Goal: Navigation & Orientation: Find specific page/section

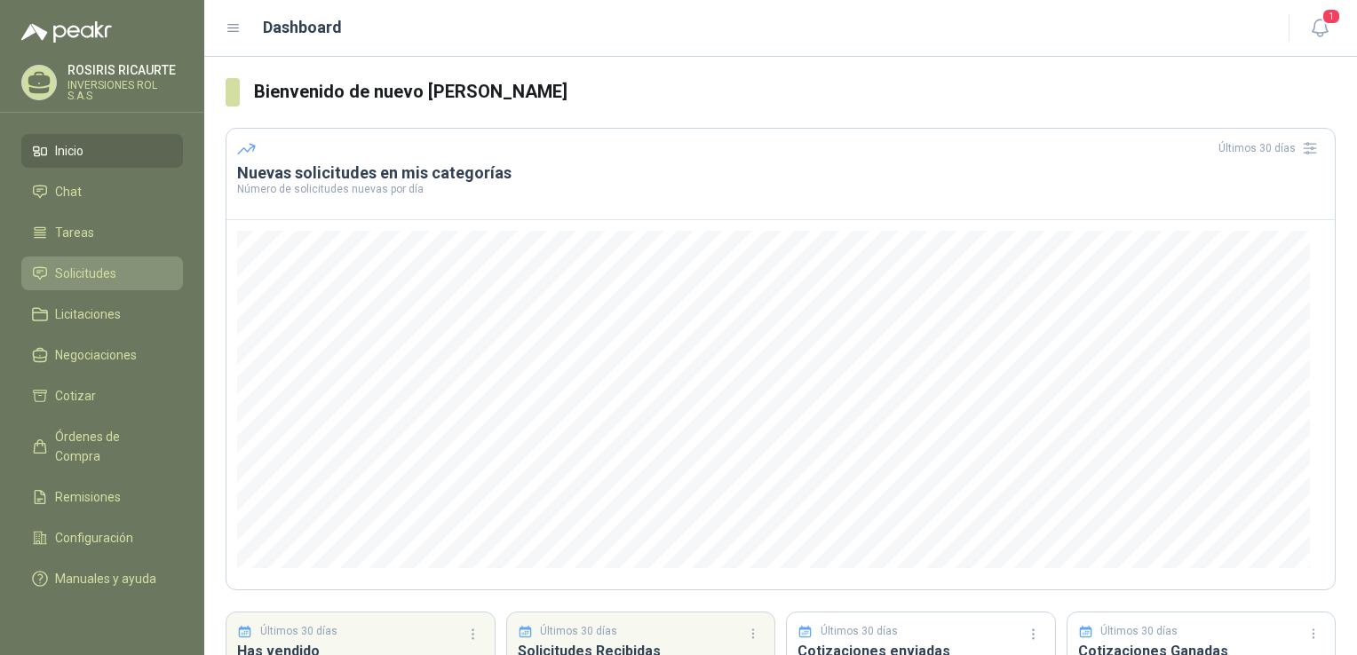
click at [91, 281] on span "Solicitudes" at bounding box center [85, 274] width 61 height 20
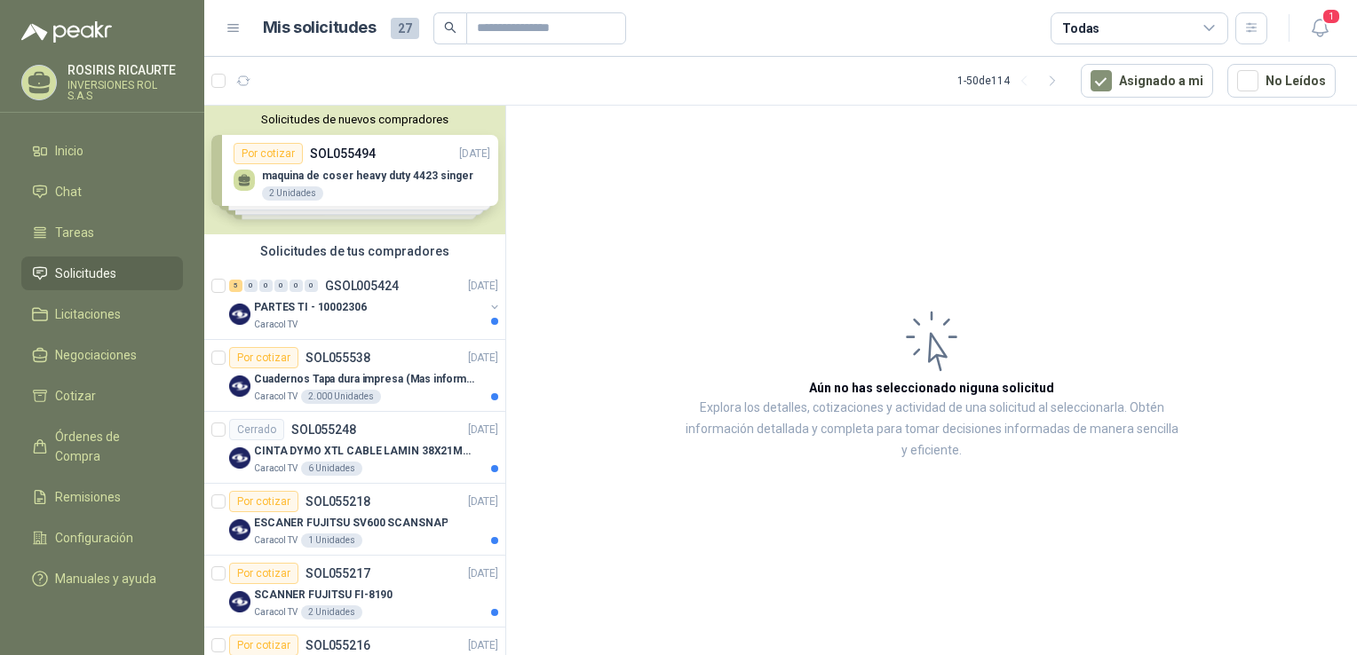
click at [354, 192] on div "Solicitudes de nuevos compradores Por cotizar SOL055494 [DATE] maquina [PERSON_…" at bounding box center [354, 170] width 301 height 129
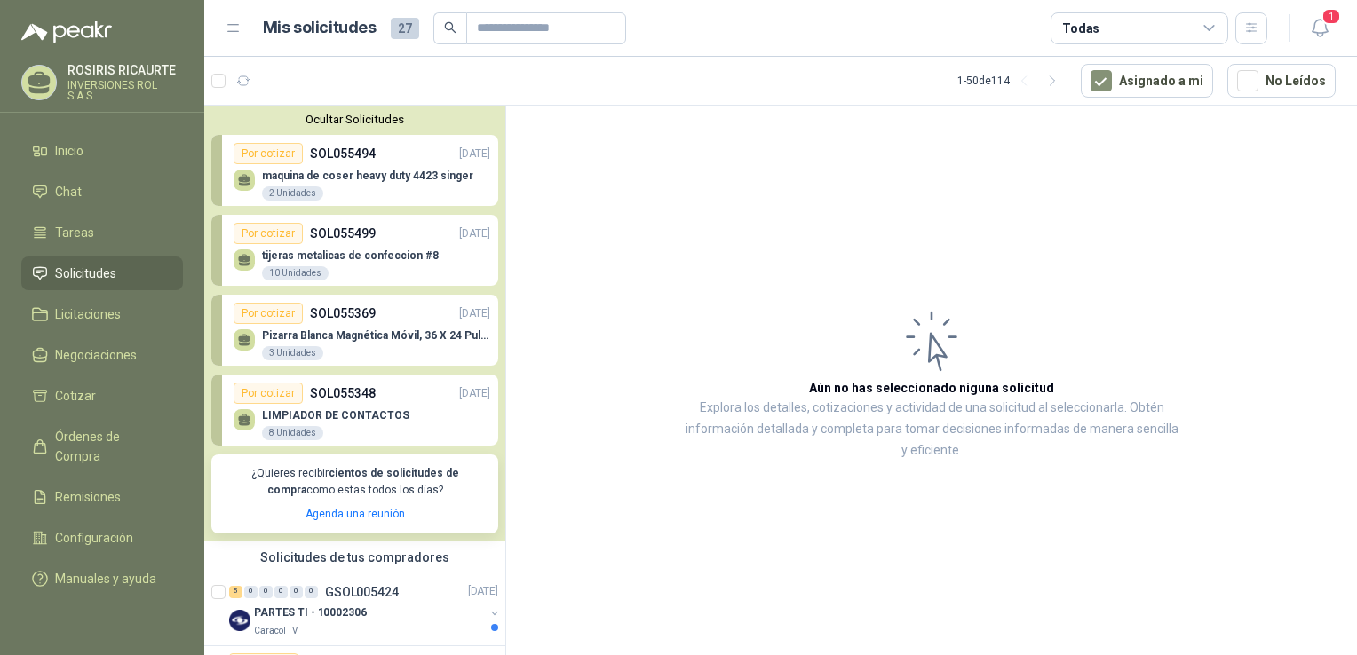
click at [618, 247] on article "Aún no has seleccionado niguna solicitud Explora los detalles, cotizaciones y a…" at bounding box center [931, 384] width 851 height 556
click at [821, 230] on article "Aún no has seleccionado niguna solicitud Explora los detalles, cotizaciones y a…" at bounding box center [931, 384] width 851 height 556
click at [1323, 22] on span "1" at bounding box center [1331, 16] width 20 height 17
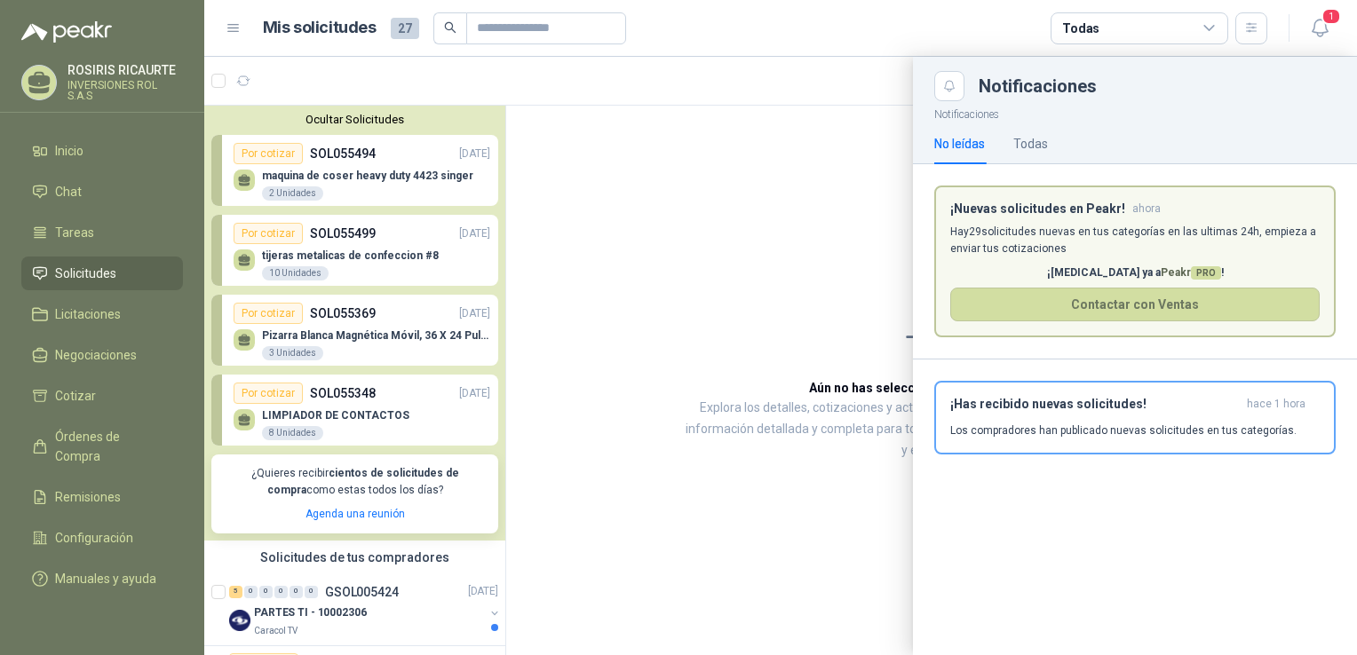
click at [735, 255] on div at bounding box center [780, 356] width 1152 height 598
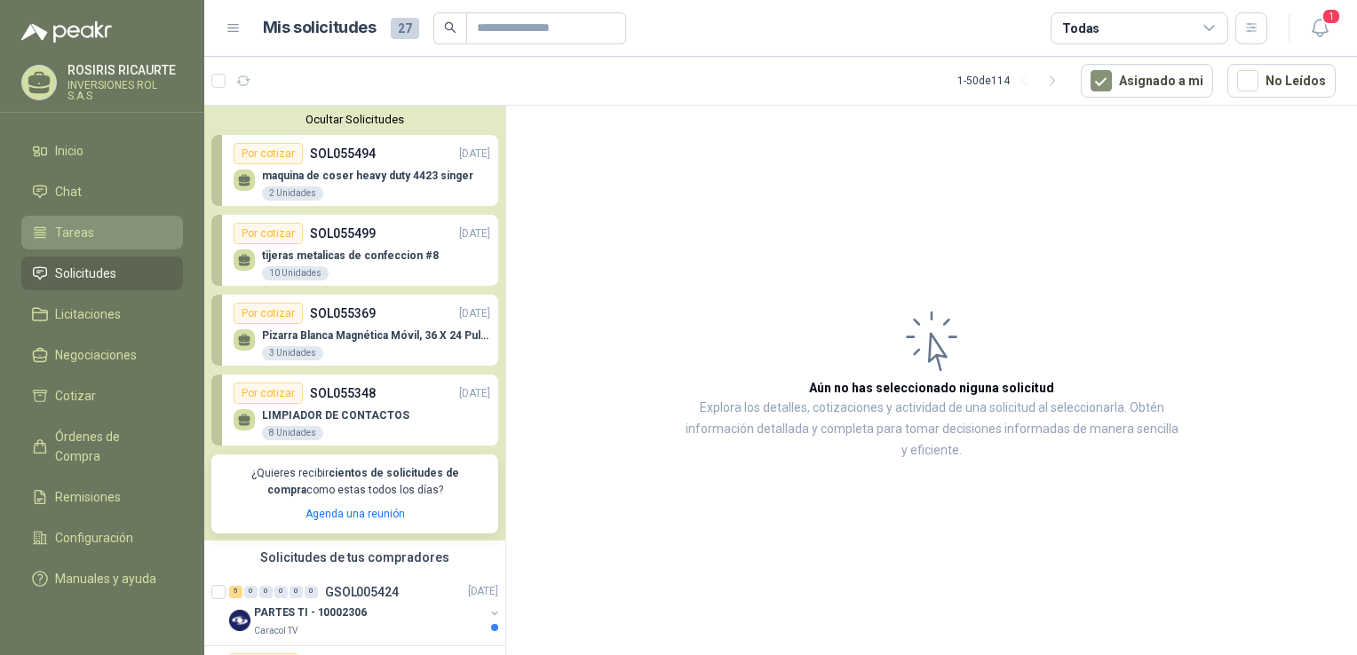
click at [76, 232] on span "Tareas" at bounding box center [74, 233] width 39 height 20
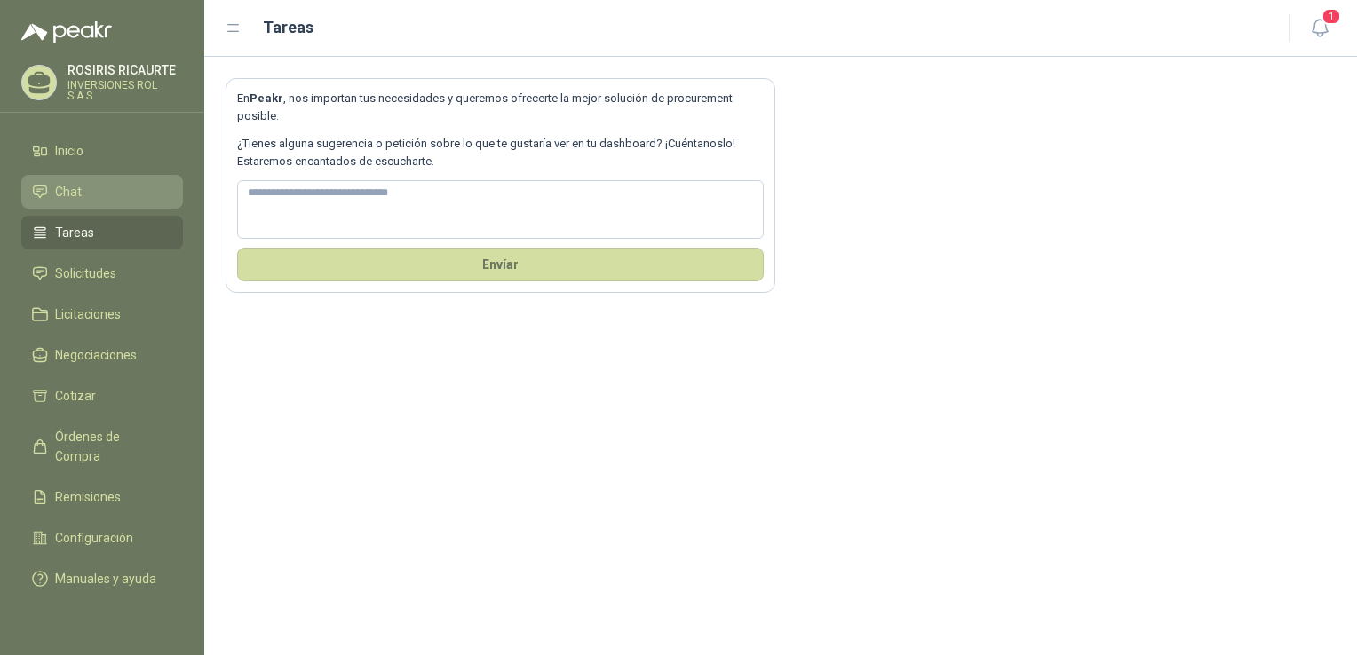
click at [75, 196] on span "Chat" at bounding box center [68, 192] width 27 height 20
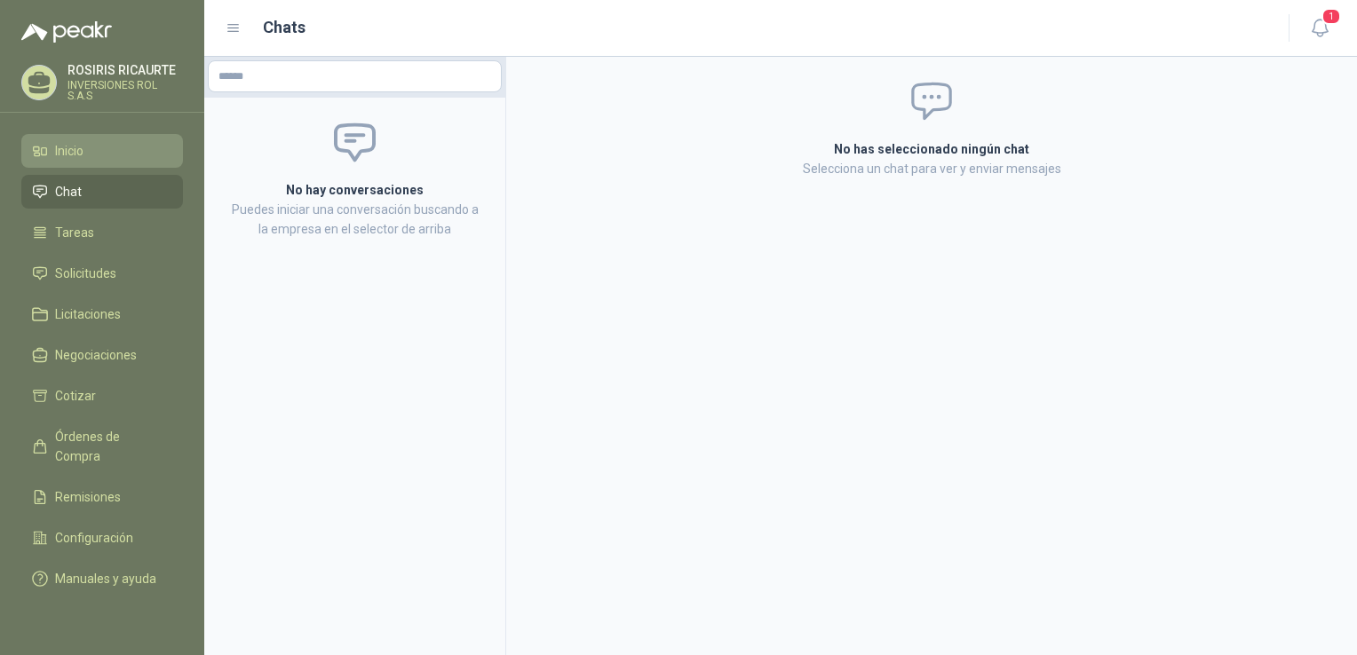
click at [60, 158] on span "Inicio" at bounding box center [69, 151] width 28 height 20
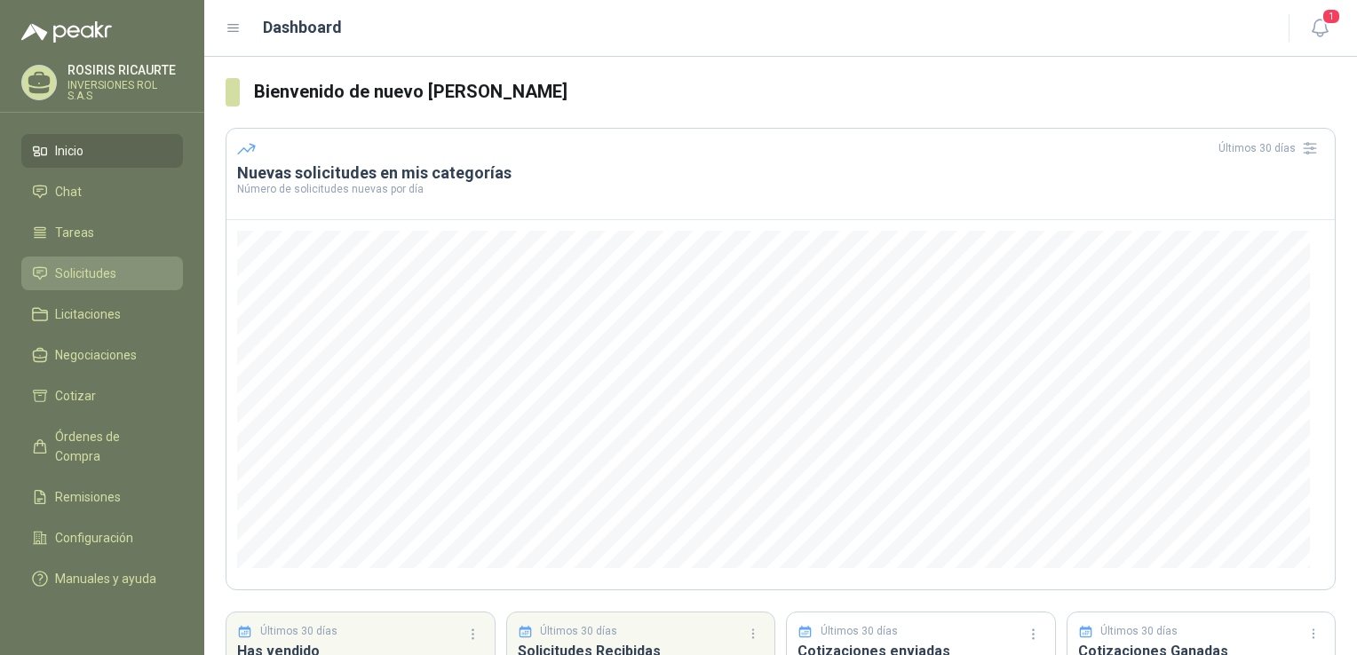
click at [85, 279] on span "Solicitudes" at bounding box center [85, 274] width 61 height 20
